Goal: Obtain resource: Download file/media

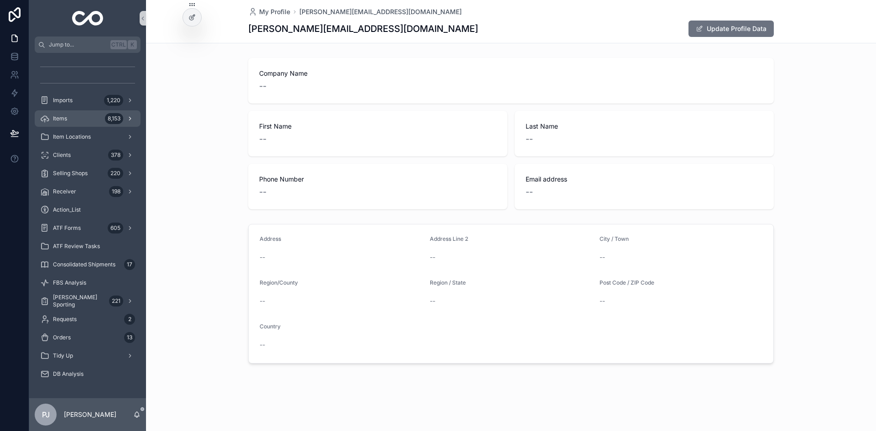
click at [68, 125] on div "Items 8,153" at bounding box center [87, 118] width 95 height 15
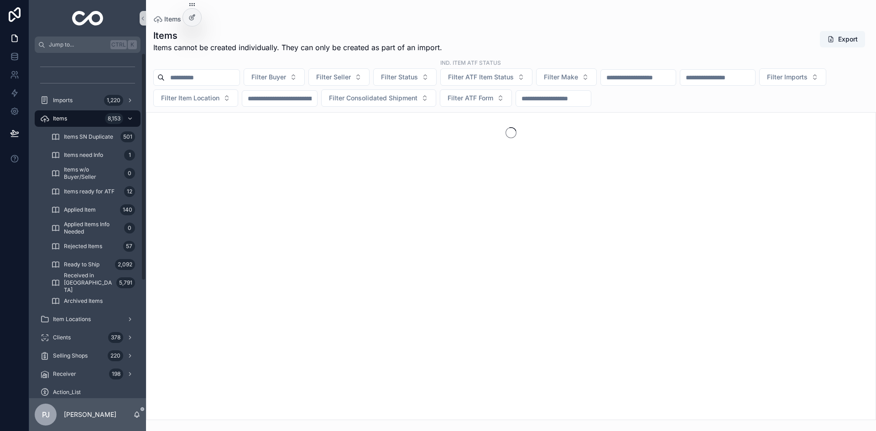
click at [598, 24] on div "Items Items Items cannot be created individually. They can only be created as p…" at bounding box center [511, 210] width 730 height 420
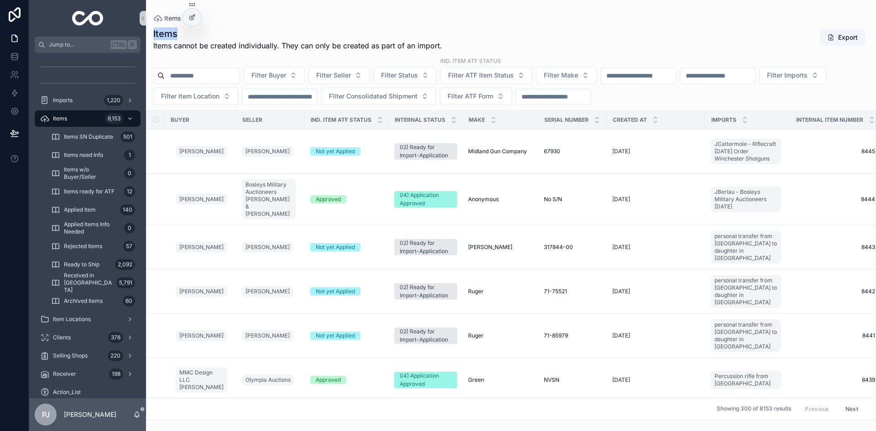
click at [599, 23] on div "Items Items cannot be created individually. They can only be created as part of…" at bounding box center [511, 221] width 730 height 398
click at [317, 99] on input "scrollable content" at bounding box center [279, 96] width 75 height 13
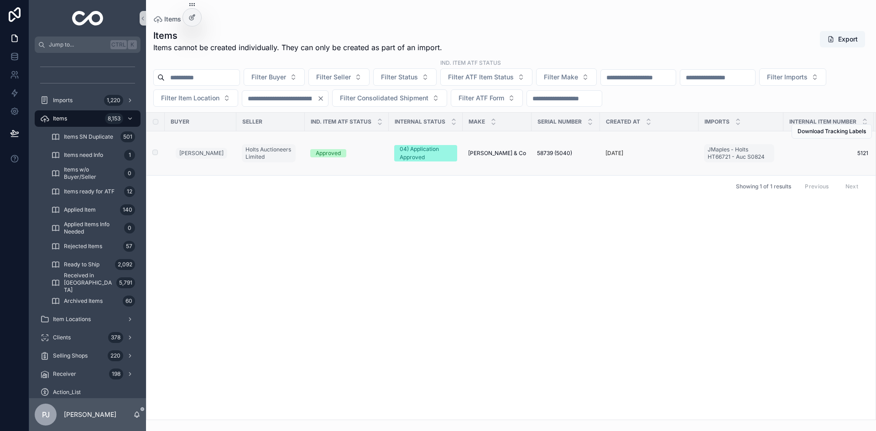
type input "****"
click at [487, 152] on span "[PERSON_NAME] & Co" at bounding box center [497, 153] width 58 height 7
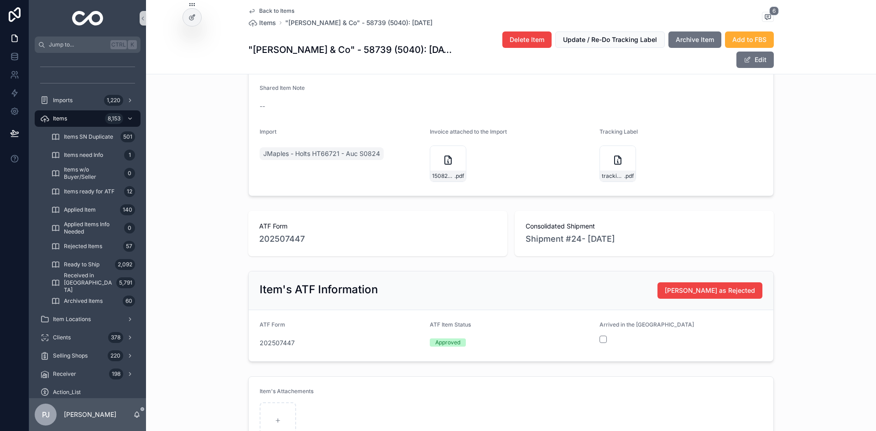
scroll to position [411, 0]
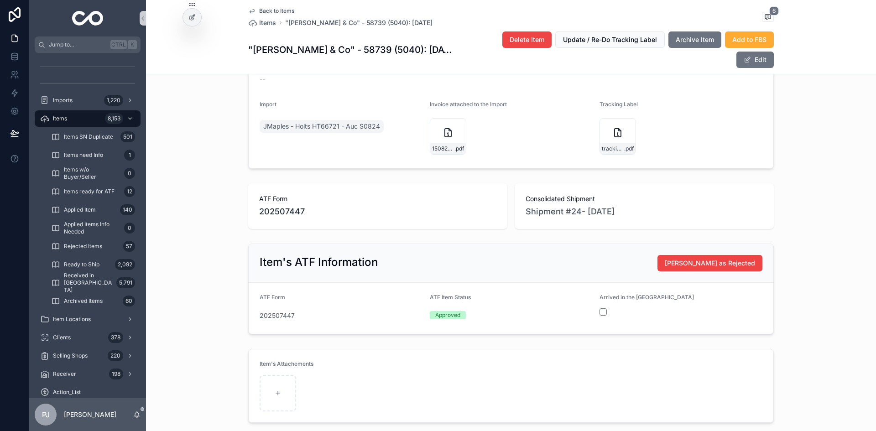
click at [271, 207] on span "202507447" at bounding box center [282, 211] width 46 height 13
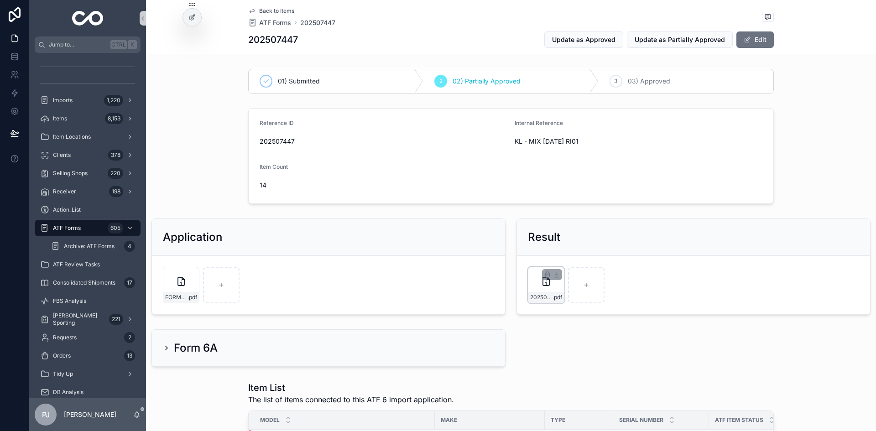
click at [540, 292] on div "202507447-FORM6PARTI-PARTIALLY-APPROVED-KL---MIX-[DATE]-RI01.pdf .pdf" at bounding box center [546, 297] width 36 height 11
